Goal: Find specific page/section: Find specific page/section

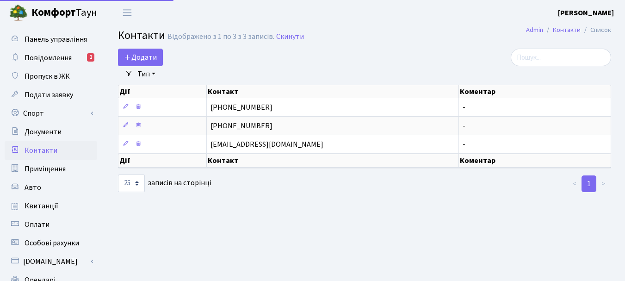
select select "25"
click at [44, 205] on span "Квитанції" at bounding box center [42, 206] width 34 height 10
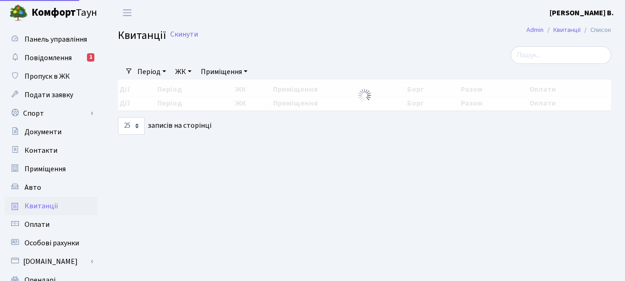
select select "25"
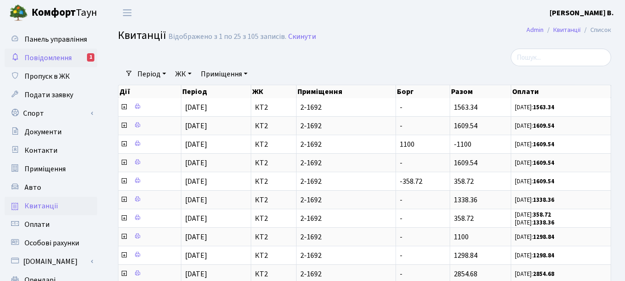
click at [49, 60] on span "Повідомлення" at bounding box center [48, 58] width 47 height 10
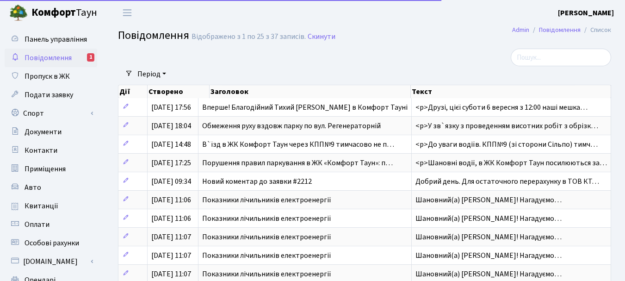
select select "25"
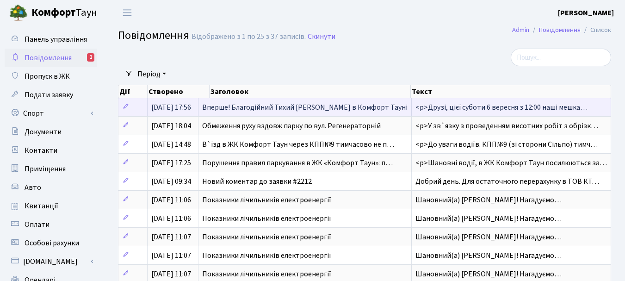
click at [302, 107] on span "Вперше! Благодійний Тихий [PERSON_NAME] в Комфорт Тауні" at bounding box center [304, 107] width 205 height 10
